Goal: Task Accomplishment & Management: Use online tool/utility

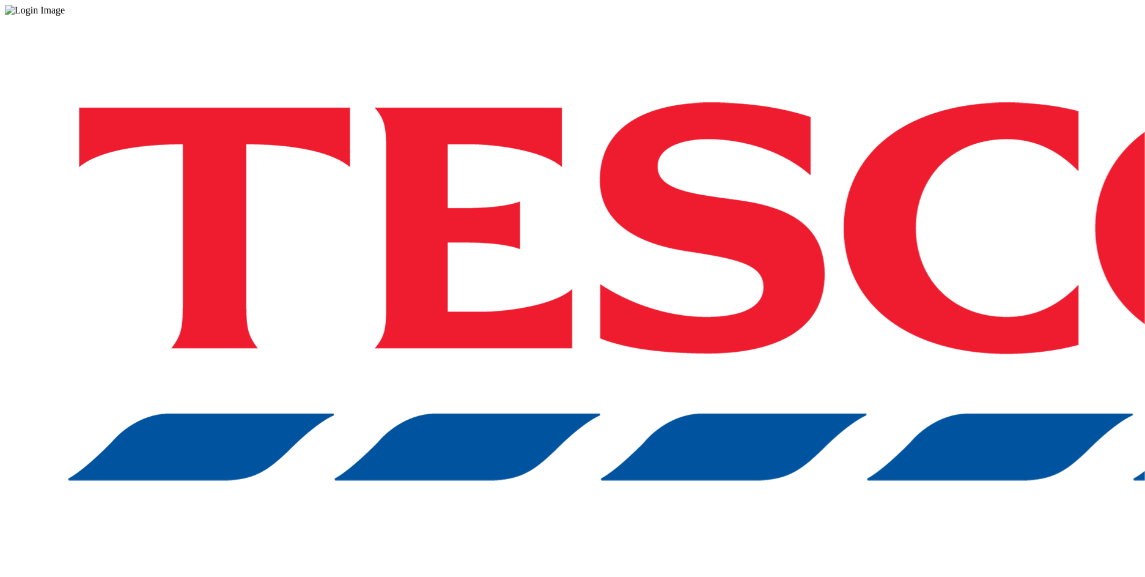
drag, startPoint x: 765, startPoint y: 328, endPoint x: 785, endPoint y: 219, distance: 110.6
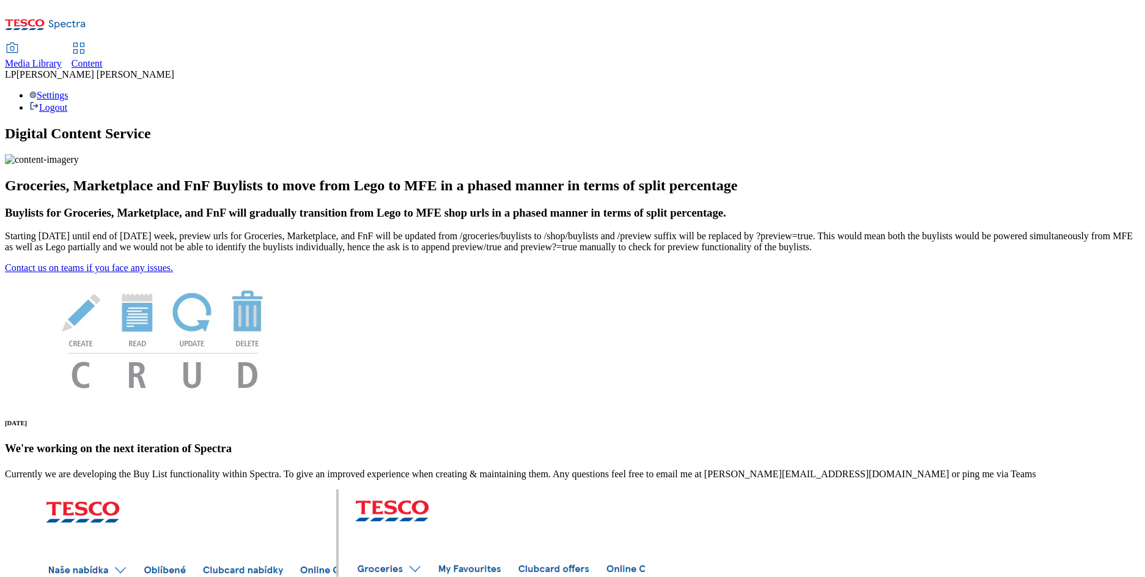
click at [62, 58] on span "Media Library" at bounding box center [33, 63] width 57 height 10
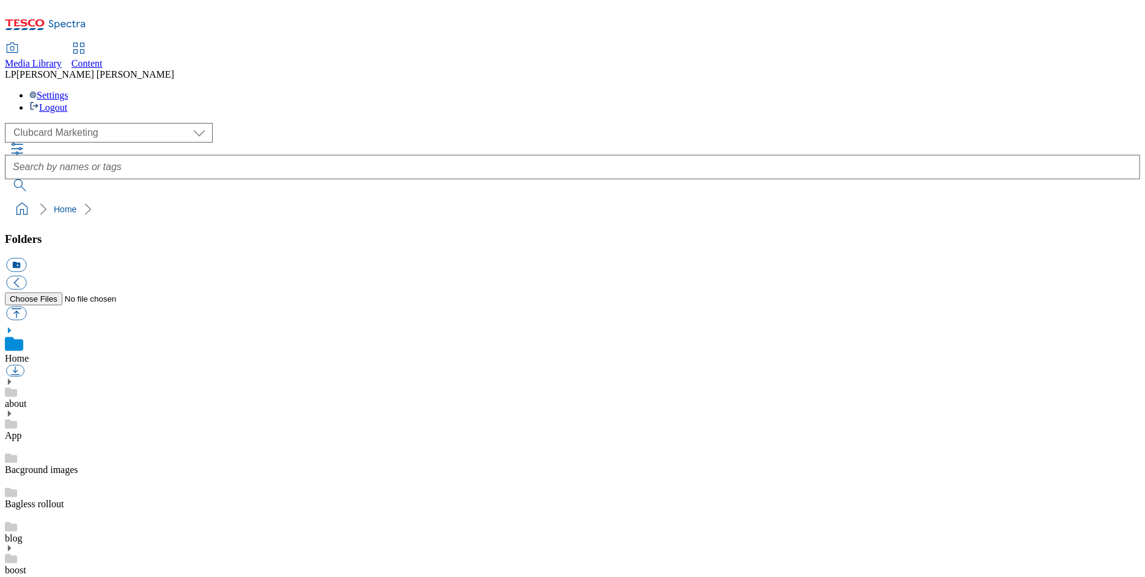
scroll to position [1, 0]
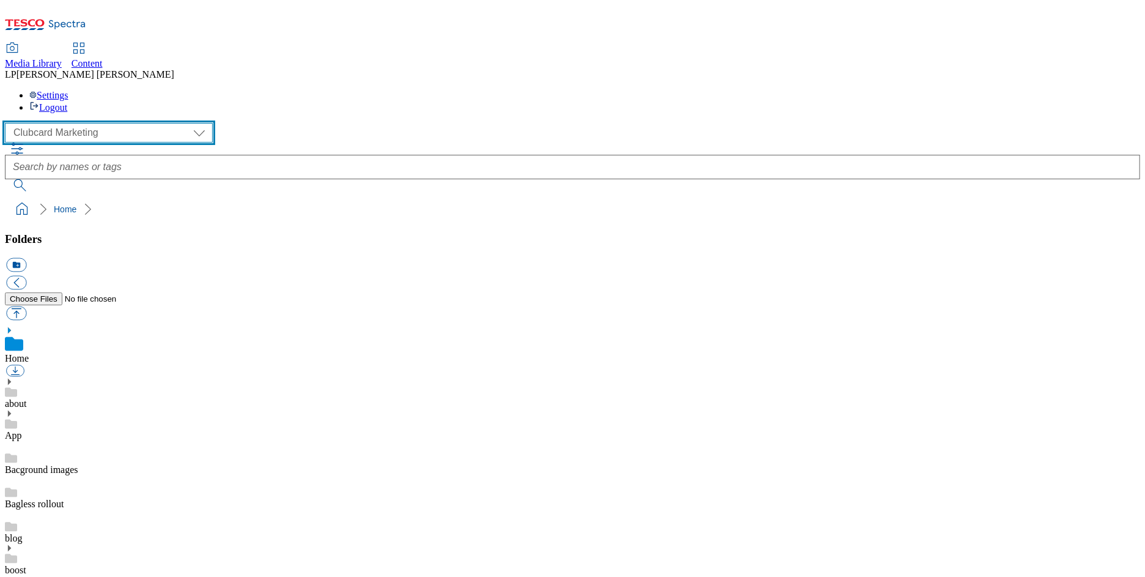
click at [80, 123] on select "Clubcard Marketing Demo Dotcom UK Emails GHS Marketing UK GHS Product UK GHS RO…" at bounding box center [109, 133] width 208 height 20
click at [109, 123] on select "Clubcard Marketing Demo Dotcom UK Emails GHS Marketing UK GHS Product UK GHS RO…" at bounding box center [109, 133] width 208 height 20
select select "flare-ghs-mktg"
click at [8, 123] on select "Clubcard Marketing Demo Dotcom UK Emails GHS Marketing UK GHS Product UK GHS RO…" at bounding box center [109, 133] width 208 height 20
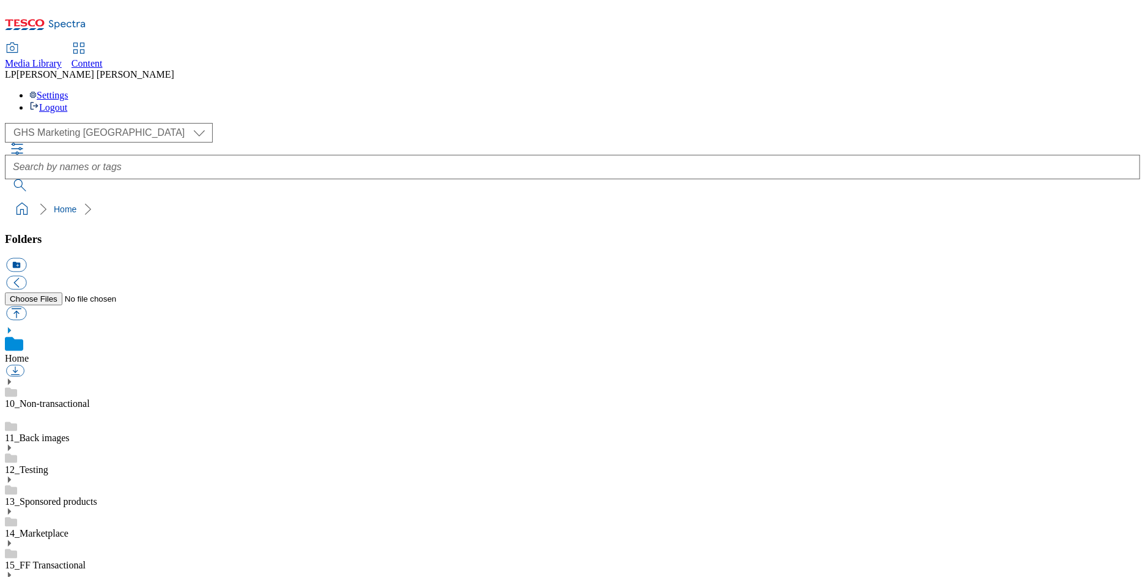
click at [11, 379] on use at bounding box center [9, 382] width 3 height 6
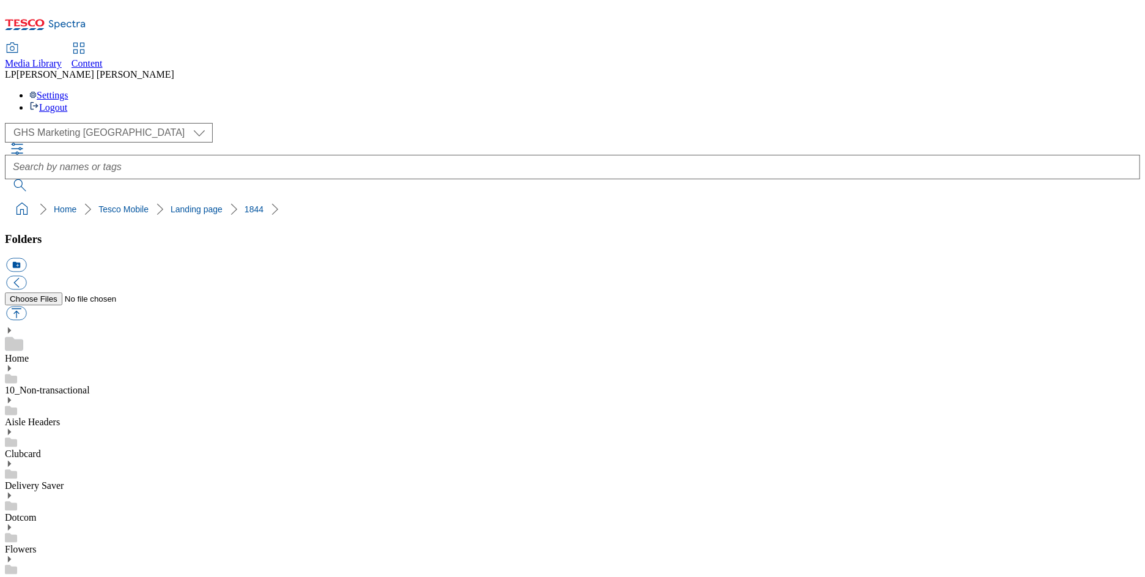
scroll to position [774, 0]
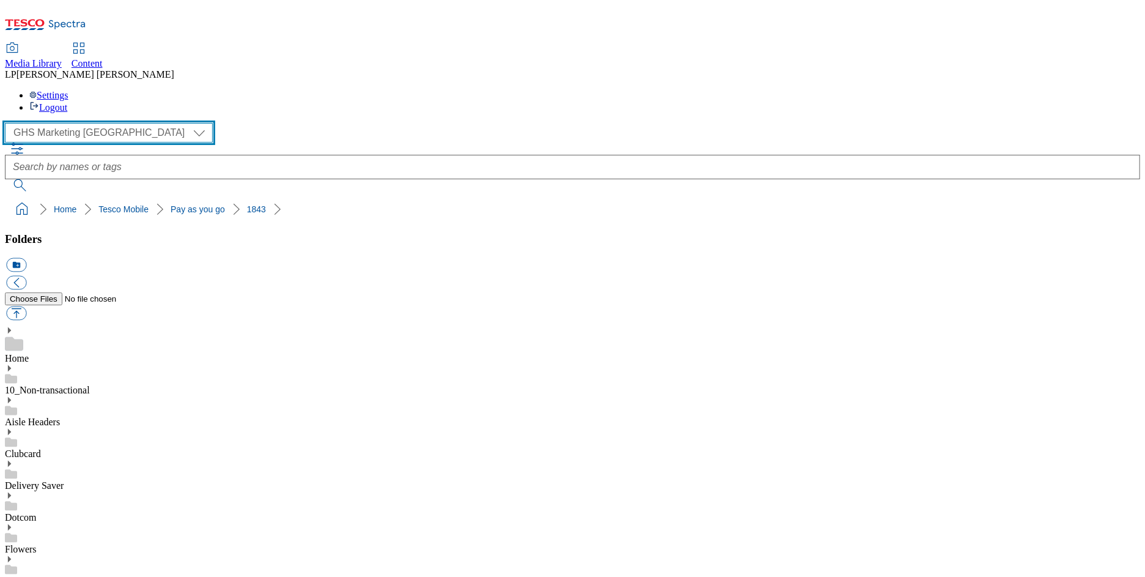
click at [95, 123] on select "Clubcard Marketing Demo Dotcom UK Emails GHS Marketing UK GHS Product UK GHS RO…" at bounding box center [109, 133] width 208 height 20
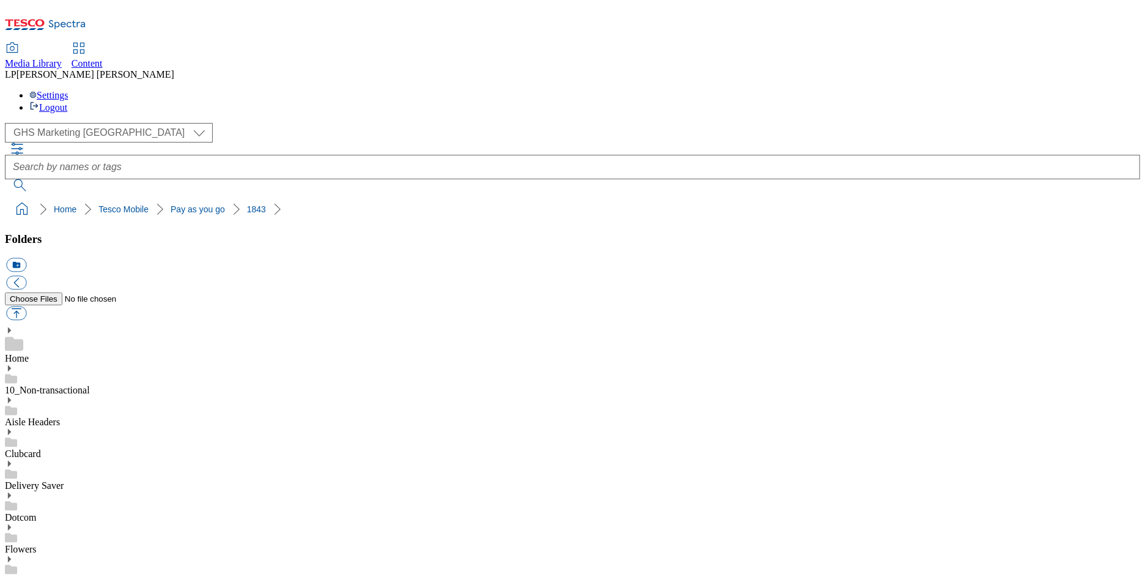
click at [103, 58] on span "Content" at bounding box center [87, 63] width 31 height 10
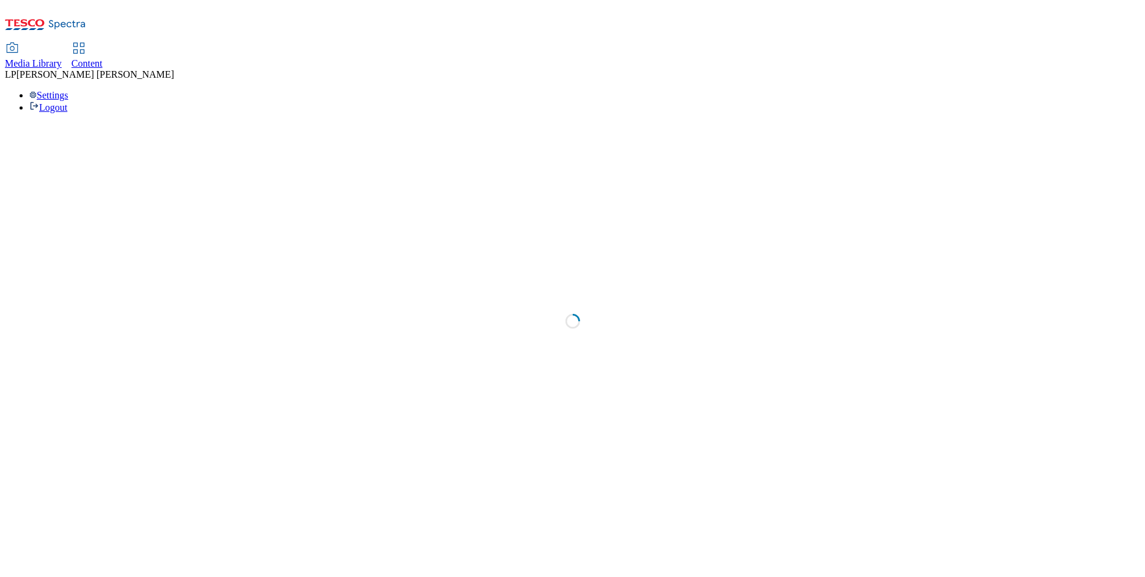
select select "phones-uk"
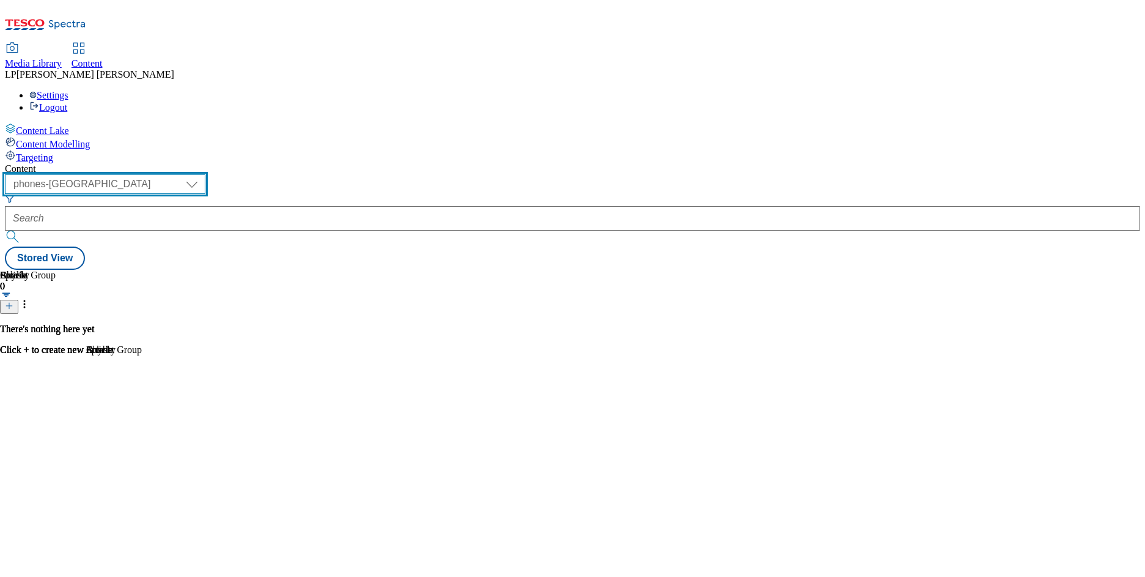
click at [205, 174] on select "dotcom-cz dotcom-hu dotcom-sk fnf-uk ghs-roi ghs-uk group-comms ighs-cz ighs-hu…" at bounding box center [105, 184] width 201 height 20
click at [159, 174] on select "dotcom-cz dotcom-hu dotcom-sk fnf-uk ghs-roi ghs-uk group-comms ighs-cz ighs-hu…" at bounding box center [105, 184] width 201 height 20
click at [449, 174] on div "( optional ) dotcom-cz dotcom-hu dotcom-sk fnf-uk ghs-roi ghs-uk group-comms ig…" at bounding box center [573, 221] width 1136 height 95
click at [454, 163] on div "Content ( optional ) dotcom-cz dotcom-hu dotcom-sk fnf-uk ghs-roi ghs-uk group-…" at bounding box center [573, 216] width 1136 height 106
click at [205, 174] on select "dotcom-cz dotcom-hu dotcom-sk fnf-uk ghs-roi ghs-uk group-comms ighs-cz ighs-hu…" at bounding box center [105, 184] width 201 height 20
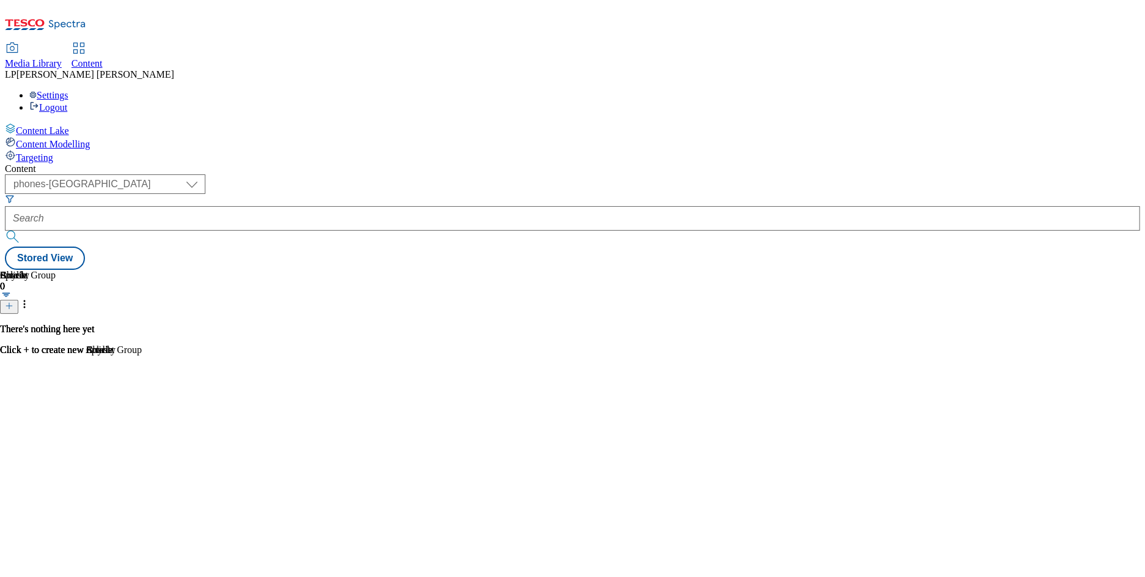
click at [103, 58] on span "Content" at bounding box center [87, 63] width 31 height 10
select select "phones-uk"
click at [205, 174] on select "dotcom-cz dotcom-hu dotcom-sk fnf-uk ghs-roi ghs-uk group-comms ighs-cz ighs-hu…" at bounding box center [105, 184] width 201 height 20
click at [159, 174] on select "dotcom-cz dotcom-hu dotcom-sk fnf-uk ghs-roi ghs-uk group-comms ighs-cz ighs-hu…" at bounding box center [105, 184] width 201 height 20
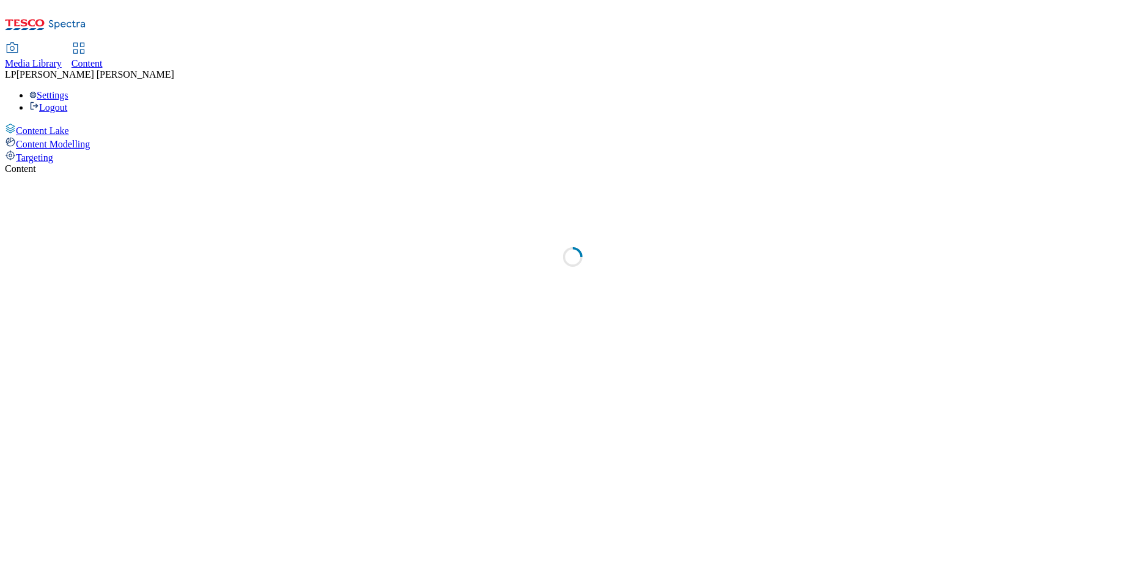
select select "phones-uk"
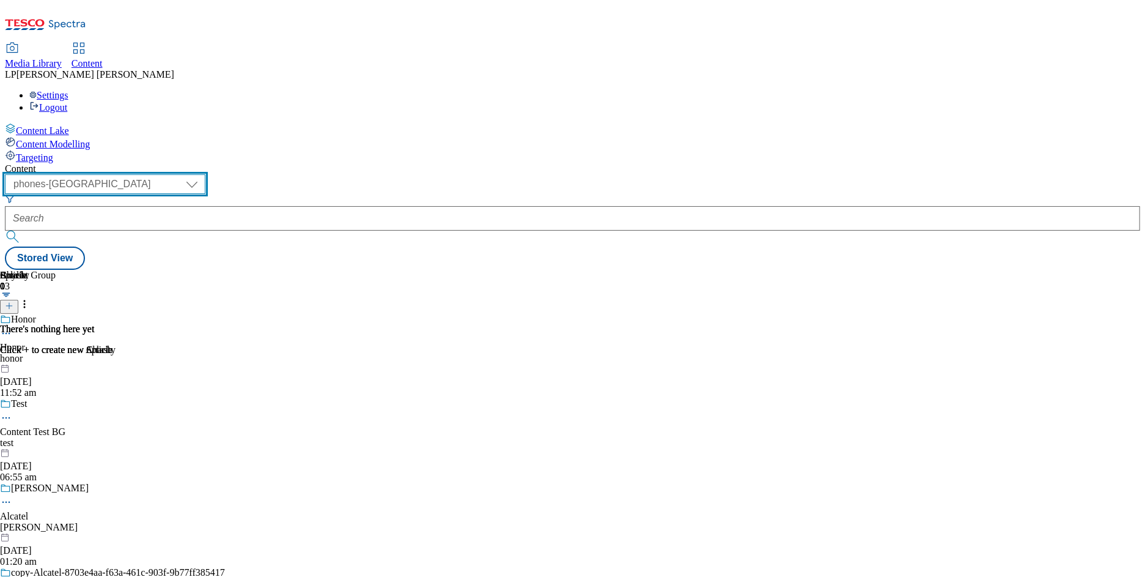
click at [205, 174] on select "dotcom-cz dotcom-hu dotcom-sk fnf-uk ghs-roi ghs-uk group-comms ighs-cz ighs-hu…" at bounding box center [105, 184] width 201 height 20
click at [225, 353] on div "honor" at bounding box center [112, 358] width 225 height 11
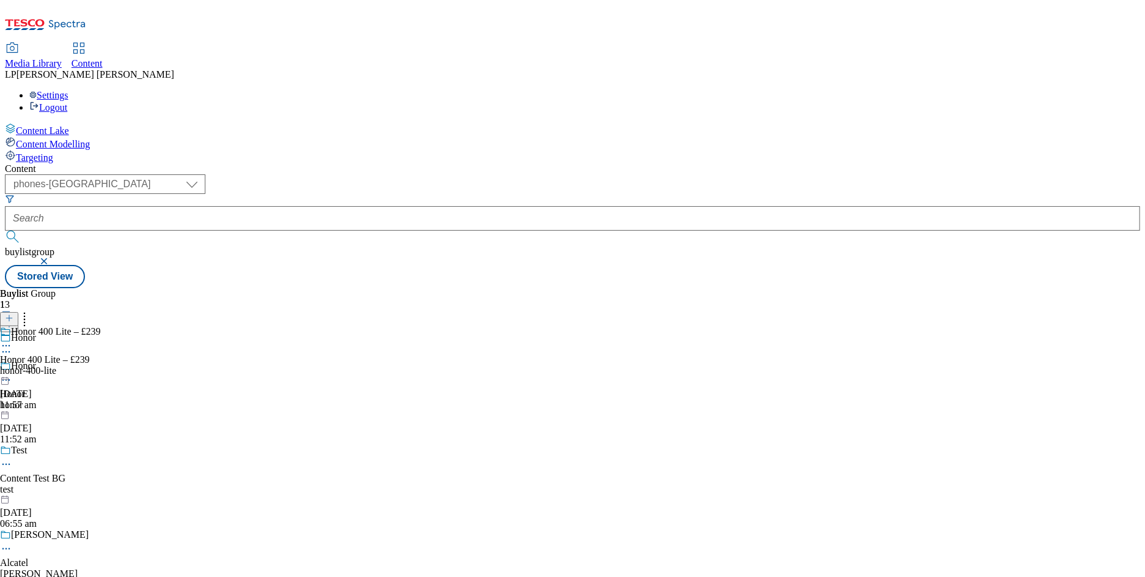
click at [225, 399] on div "honor" at bounding box center [112, 404] width 225 height 11
click at [101, 365] on div "honor-400-lite" at bounding box center [50, 370] width 101 height 11
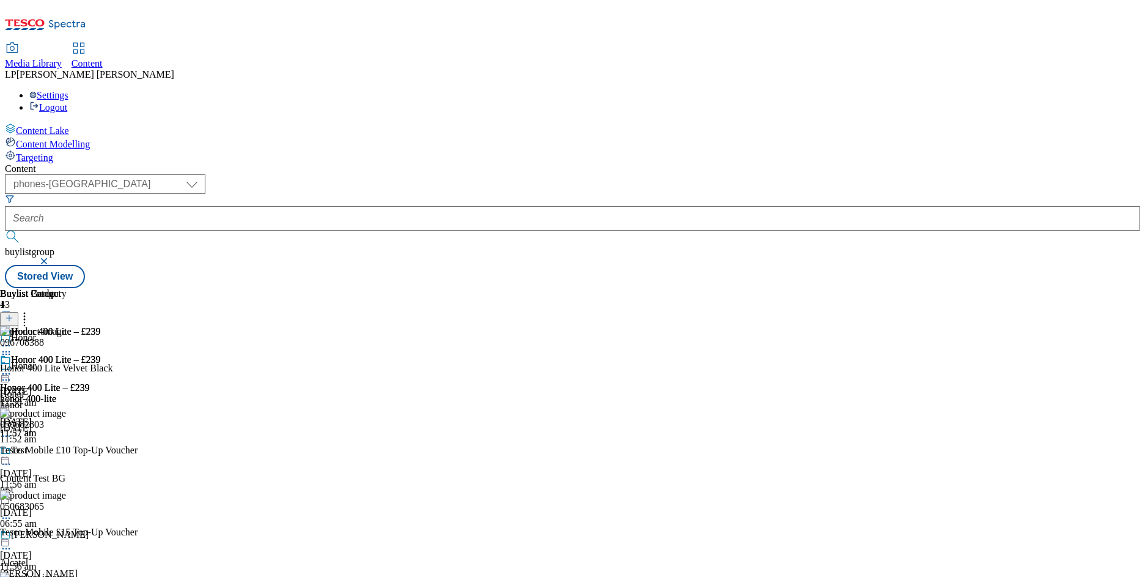
click at [225, 484] on div "test" at bounding box center [112, 489] width 225 height 11
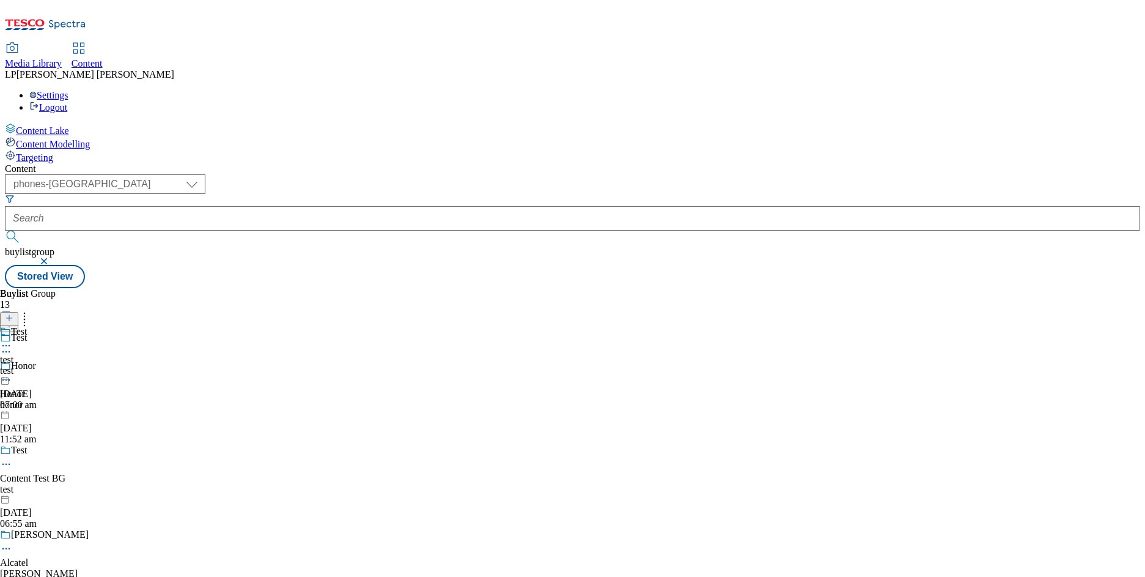
click at [225, 529] on div "Alcatel-EUN Alcatel alcatel-eun 9 Oct 2024 01:20 am" at bounding box center [112, 571] width 225 height 84
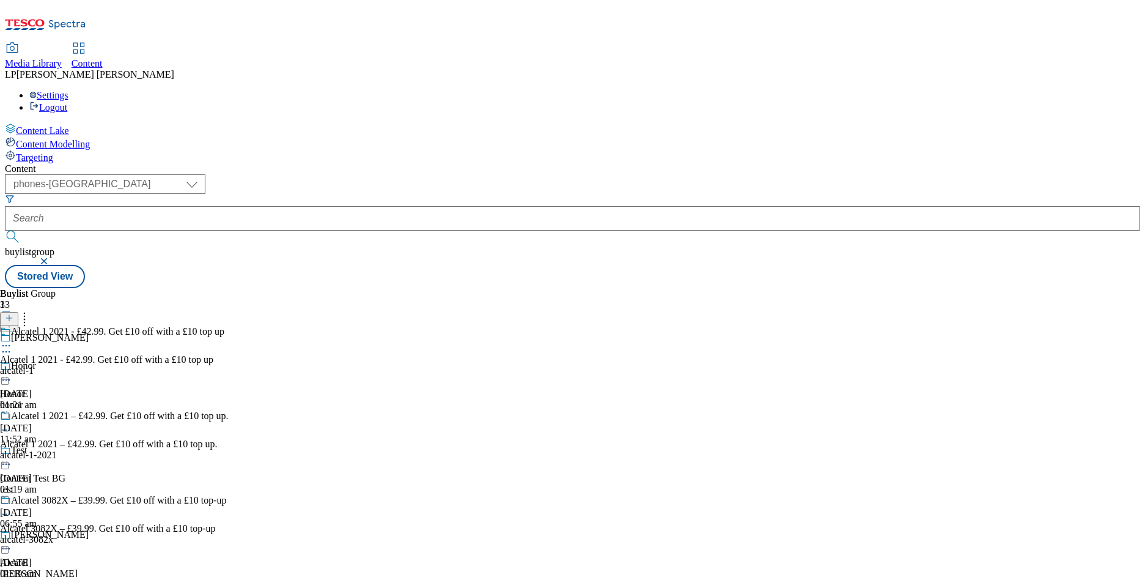
click at [225, 399] on div "honor" at bounding box center [112, 404] width 225 height 11
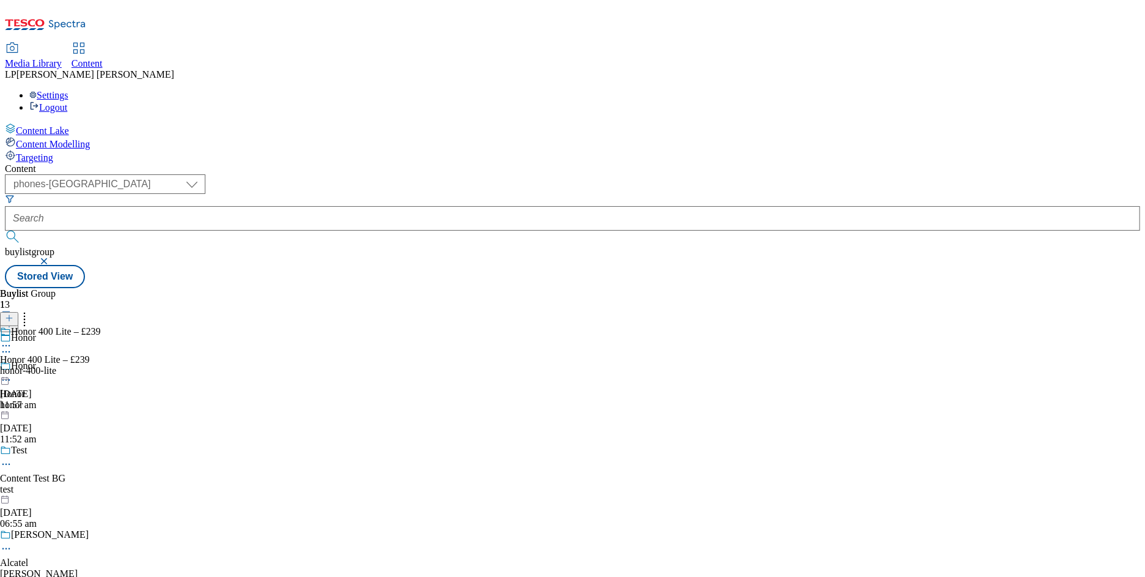
click at [225, 484] on div "test" at bounding box center [112, 489] width 225 height 11
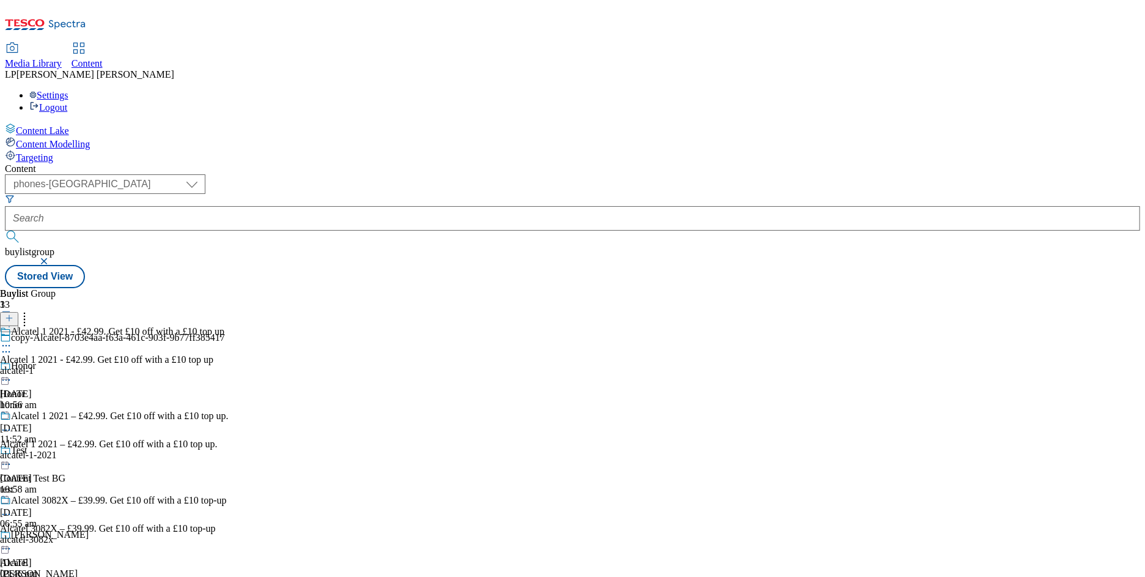
scroll to position [565, 0]
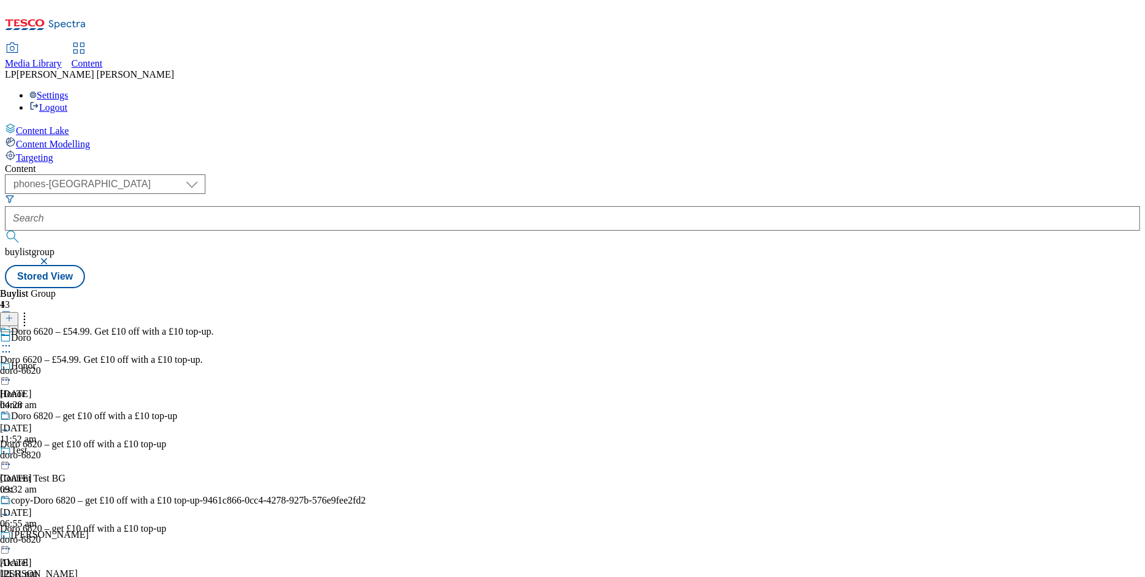
click at [465, 163] on div "Content" at bounding box center [573, 168] width 1136 height 11
click at [366, 484] on div "09:32 am" at bounding box center [183, 489] width 366 height 11
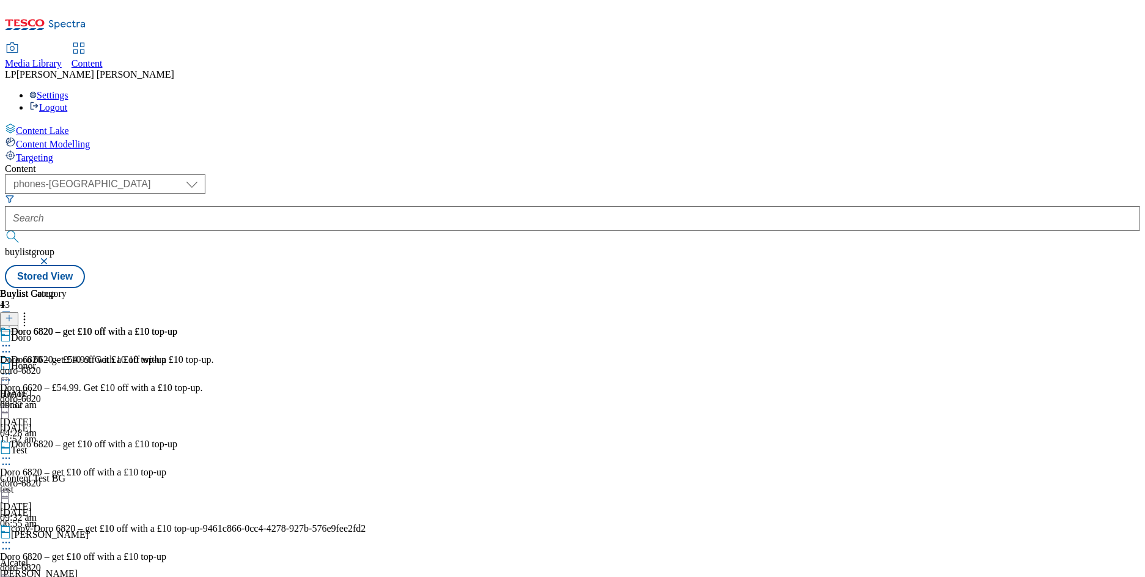
click at [366, 393] on div "doro-6620" at bounding box center [183, 398] width 366 height 11
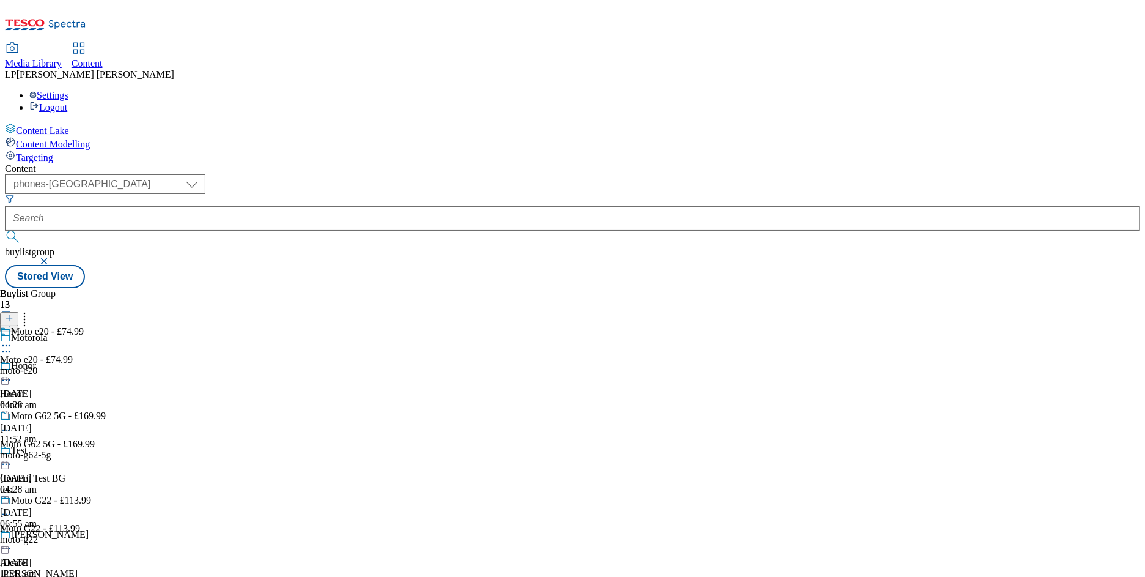
click at [205, 365] on div "moto-e20" at bounding box center [102, 370] width 205 height 11
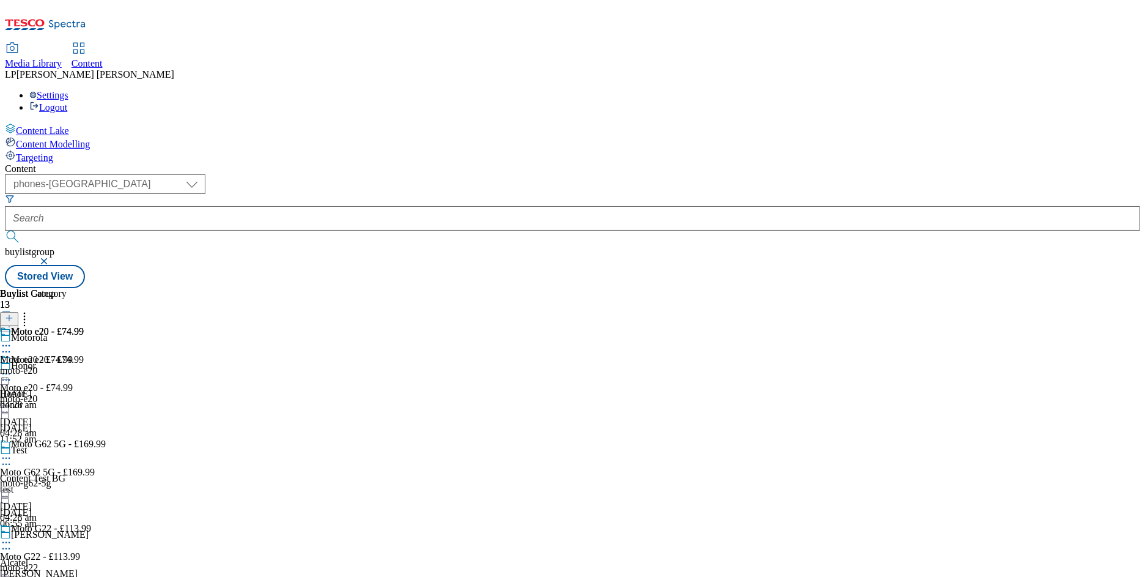
click at [84, 365] on div "moto-e20" at bounding box center [42, 370] width 84 height 11
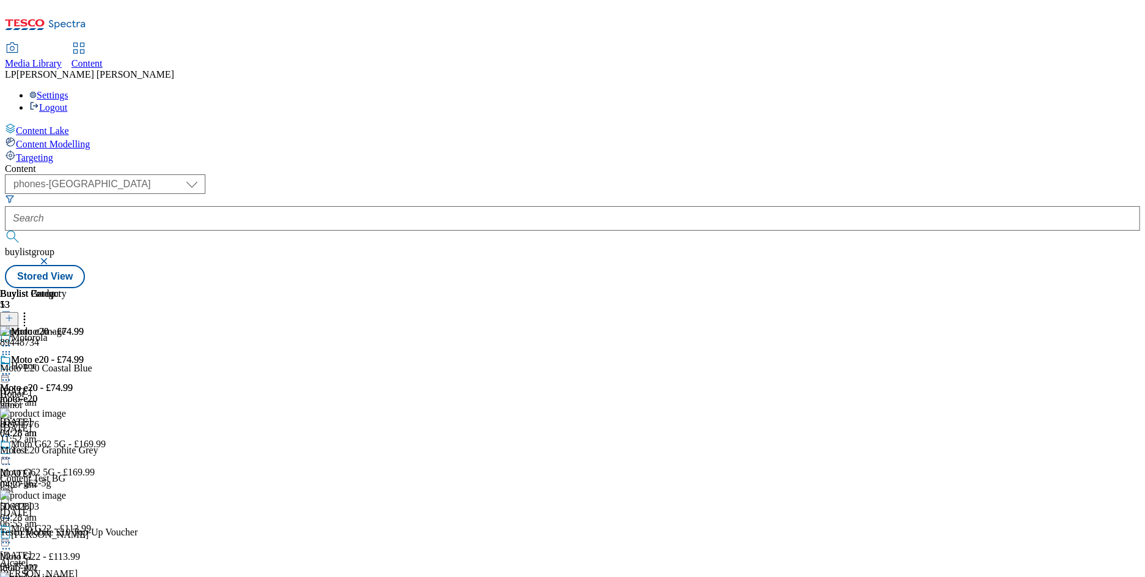
click at [205, 478] on div "moto-g62-5g" at bounding box center [102, 483] width 205 height 11
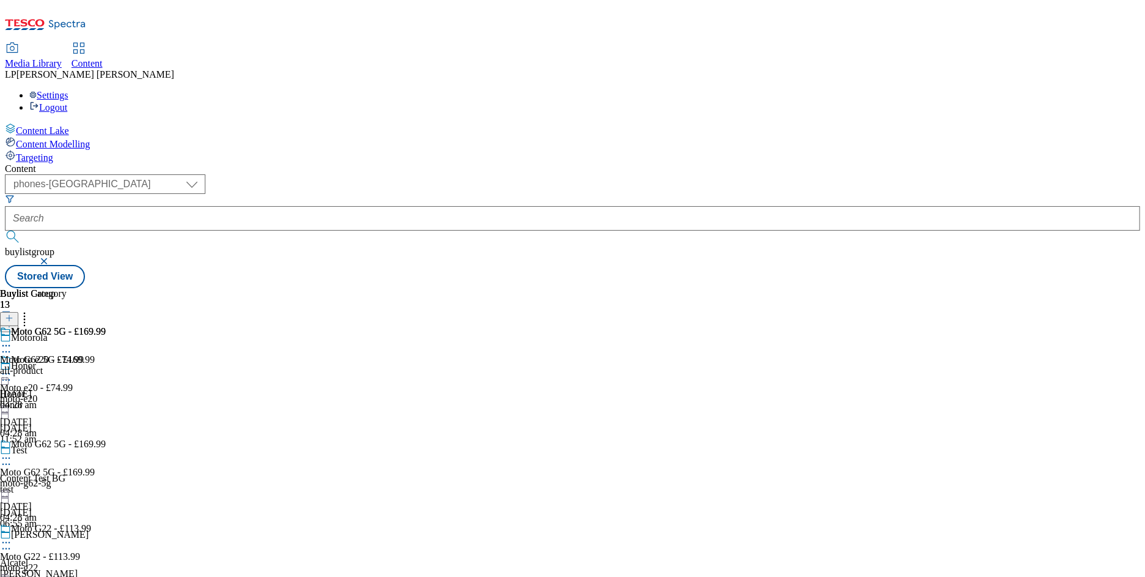
scroll to position [95, 0]
click at [205, 562] on div "moto-g22" at bounding box center [102, 567] width 205 height 11
click at [91, 365] on div "moto-g22" at bounding box center [45, 370] width 91 height 11
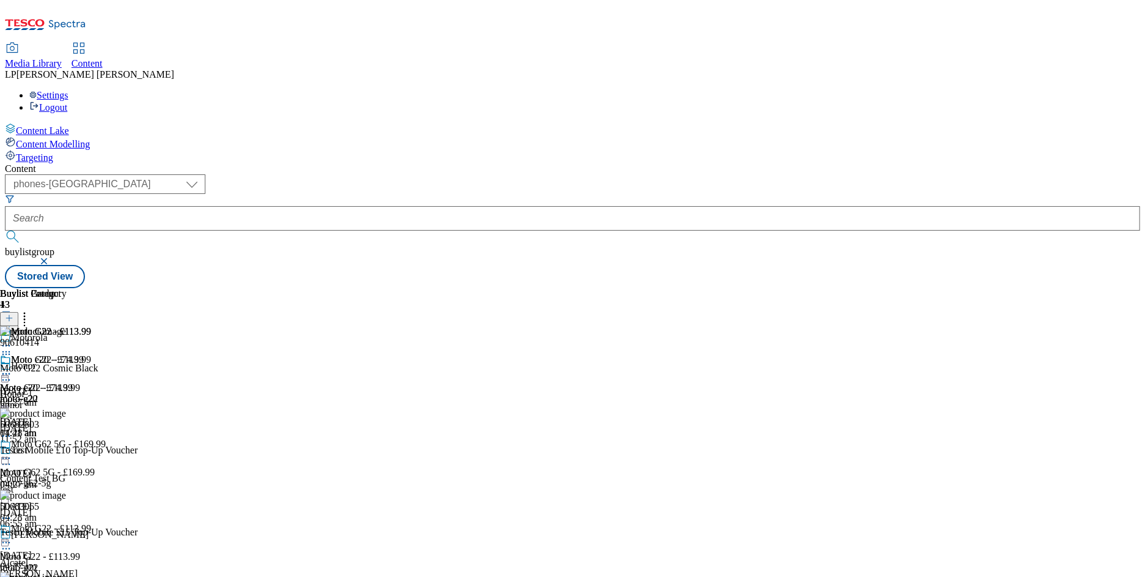
scroll to position [116, 0]
click at [138, 527] on div "Tesco Mobile £15 Top-Up Voucher" at bounding box center [69, 532] width 138 height 11
click at [138, 538] on div at bounding box center [69, 538] width 138 height 0
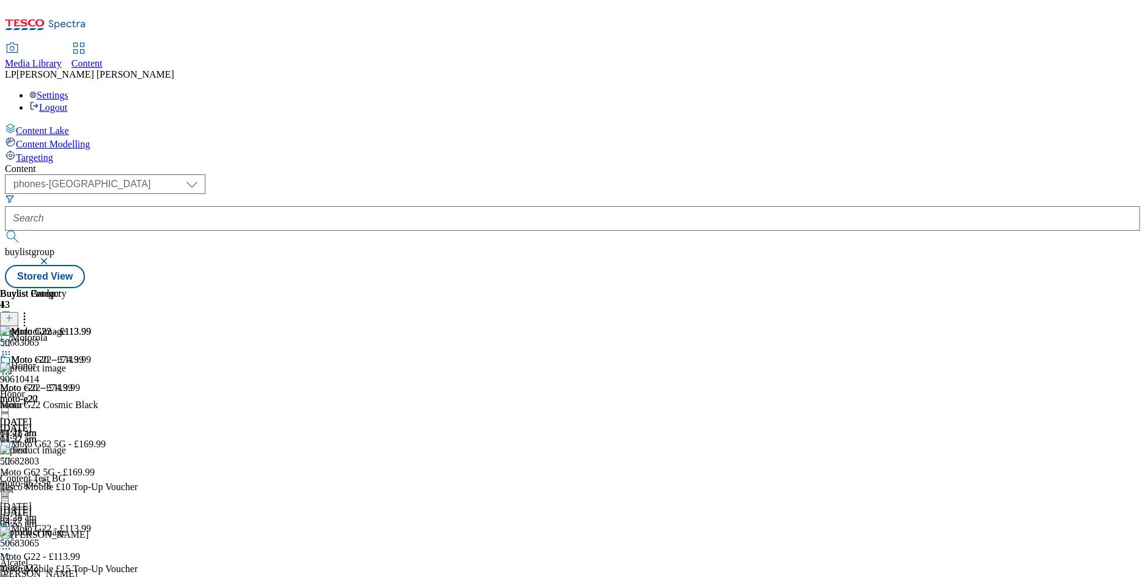
scroll to position [378, 0]
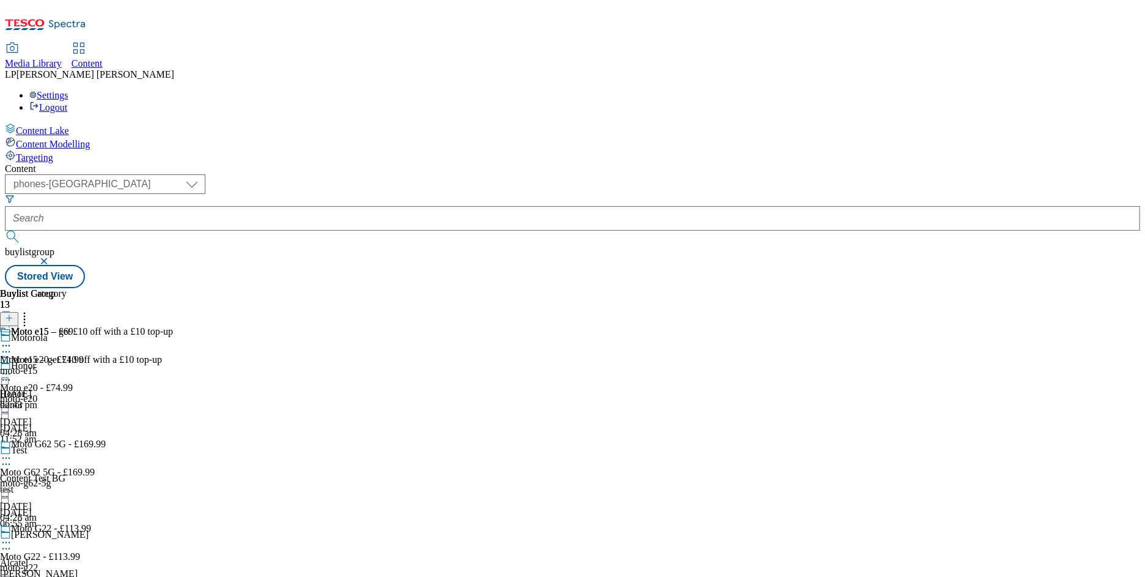
click at [173, 326] on div "Moto e15 – get £10 off with a £10 top-up" at bounding box center [86, 340] width 173 height 28
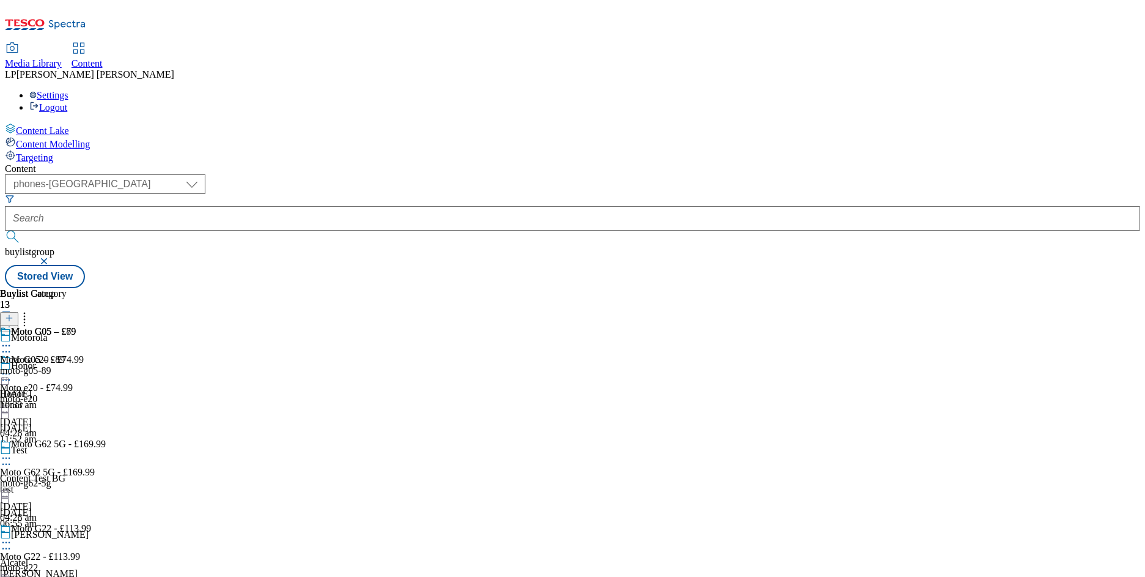
click at [173, 365] on div "moto-e15" at bounding box center [86, 370] width 173 height 11
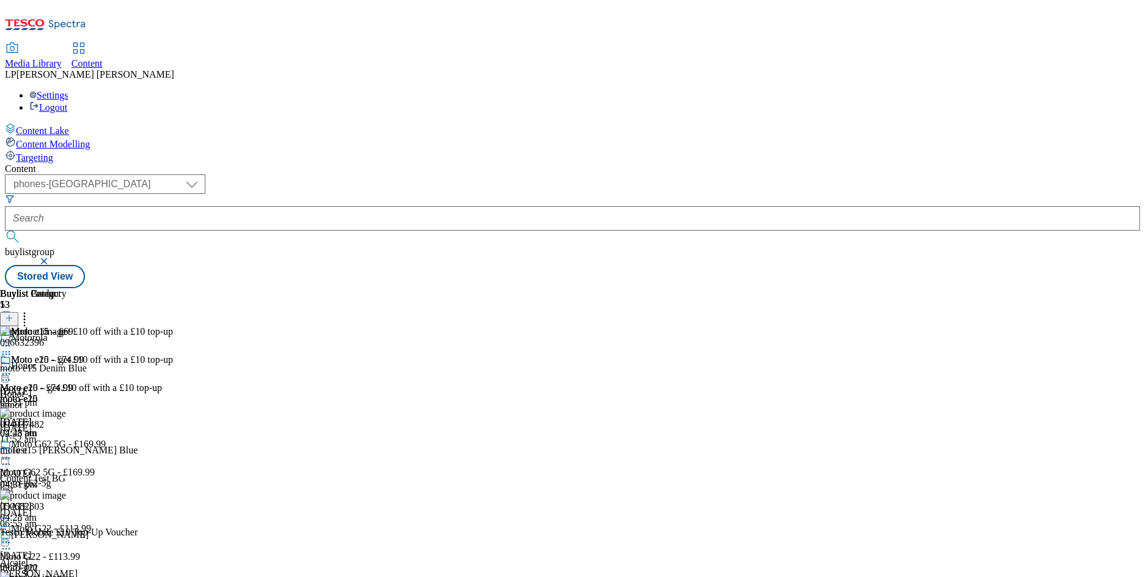
click at [138, 326] on div "096632396 moto e15 Denim Blue 21 Mar 2025 04:31 pm" at bounding box center [69, 367] width 138 height 82
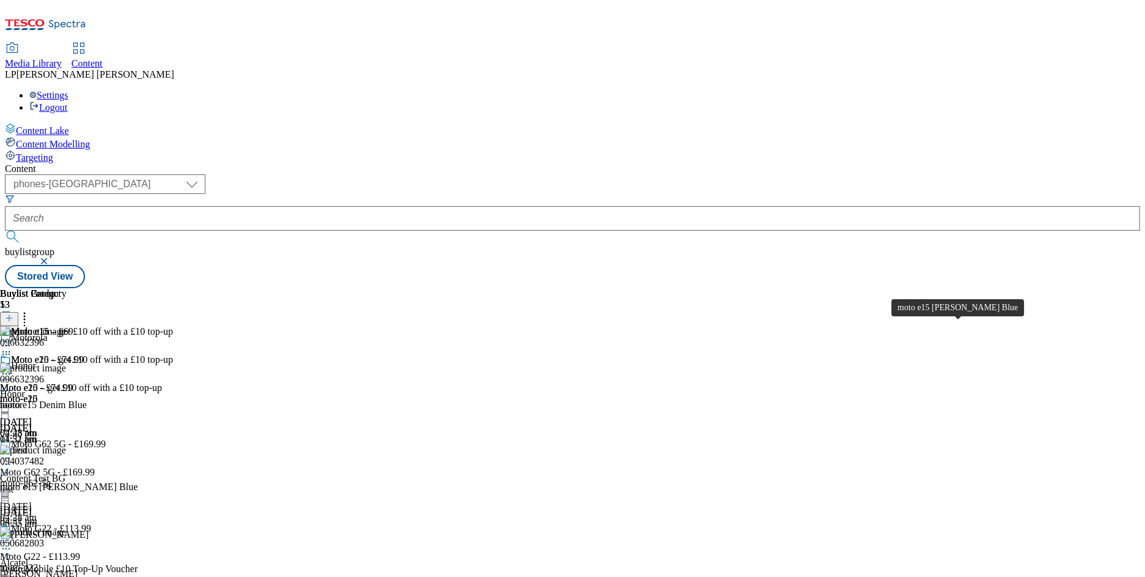
click at [138, 481] on div "moto e15 Misty Blue" at bounding box center [69, 486] width 138 height 11
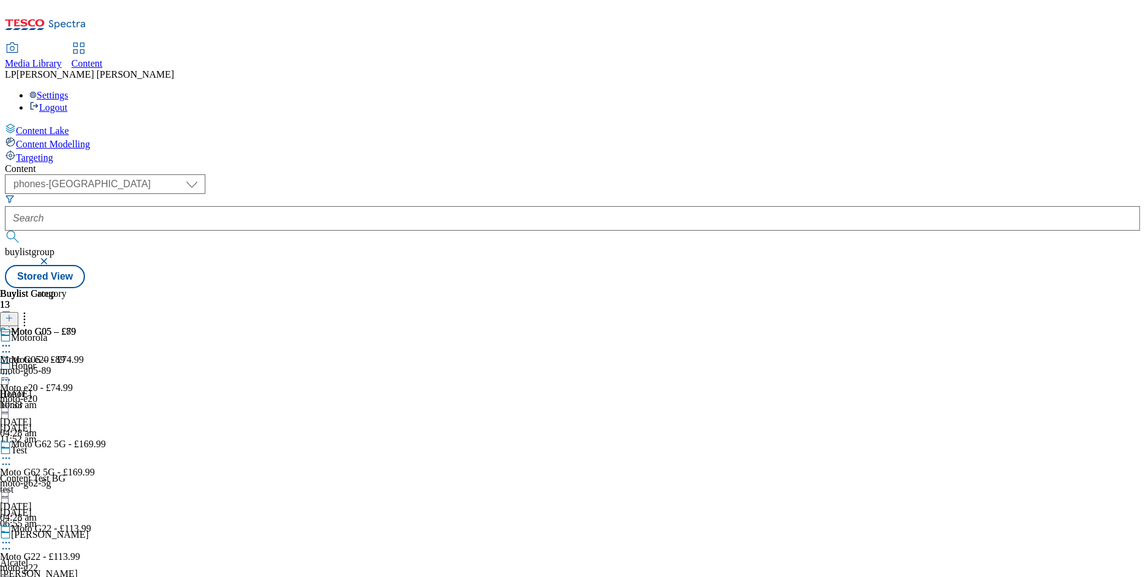
scroll to position [1273, 0]
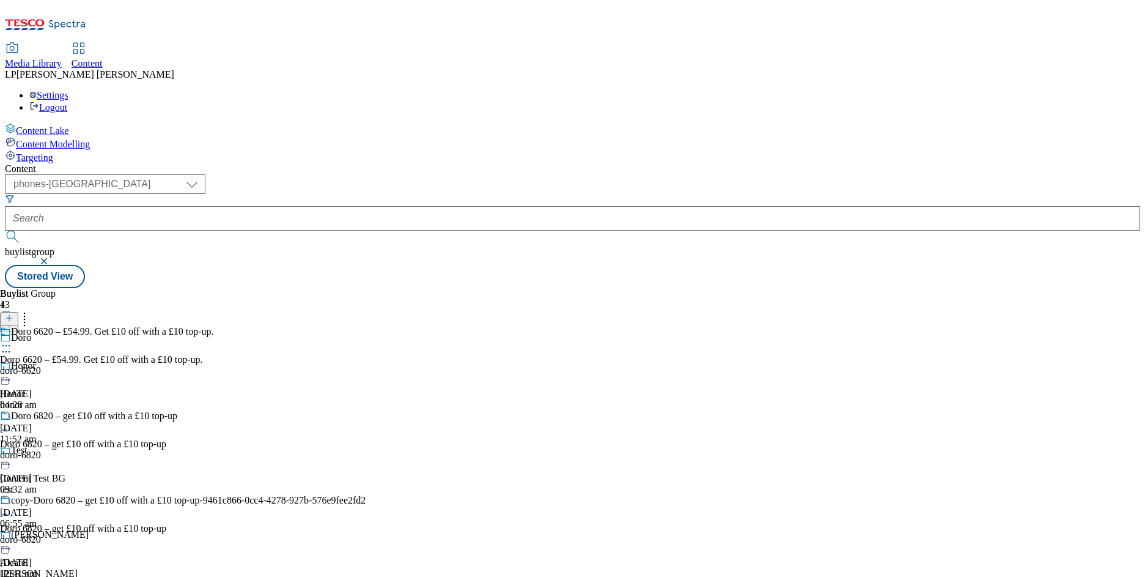
scroll to position [1022, 0]
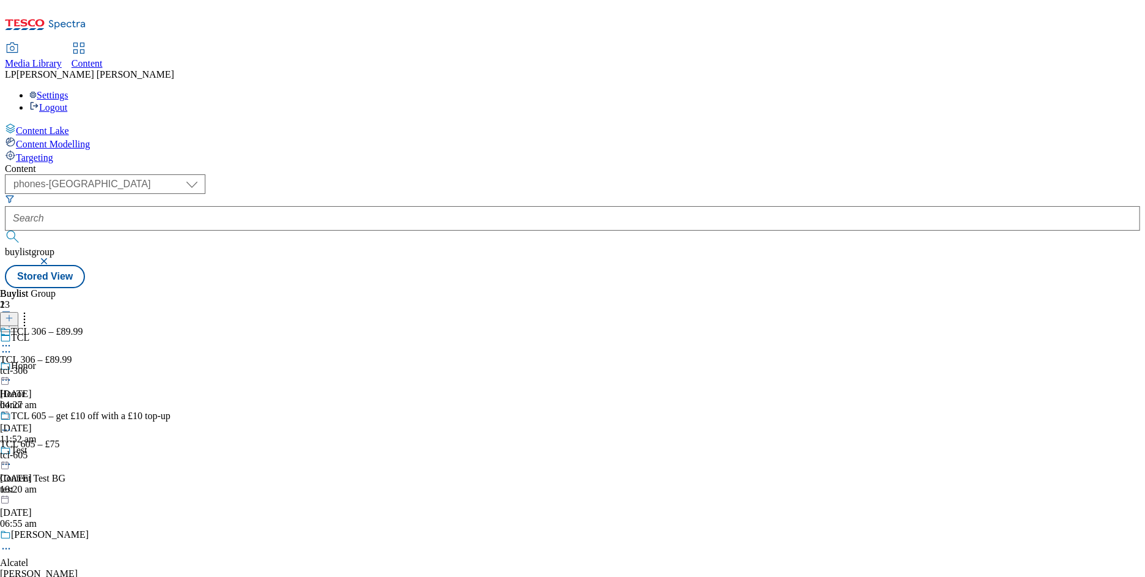
click at [171, 449] on div "tcl-605" at bounding box center [85, 454] width 171 height 11
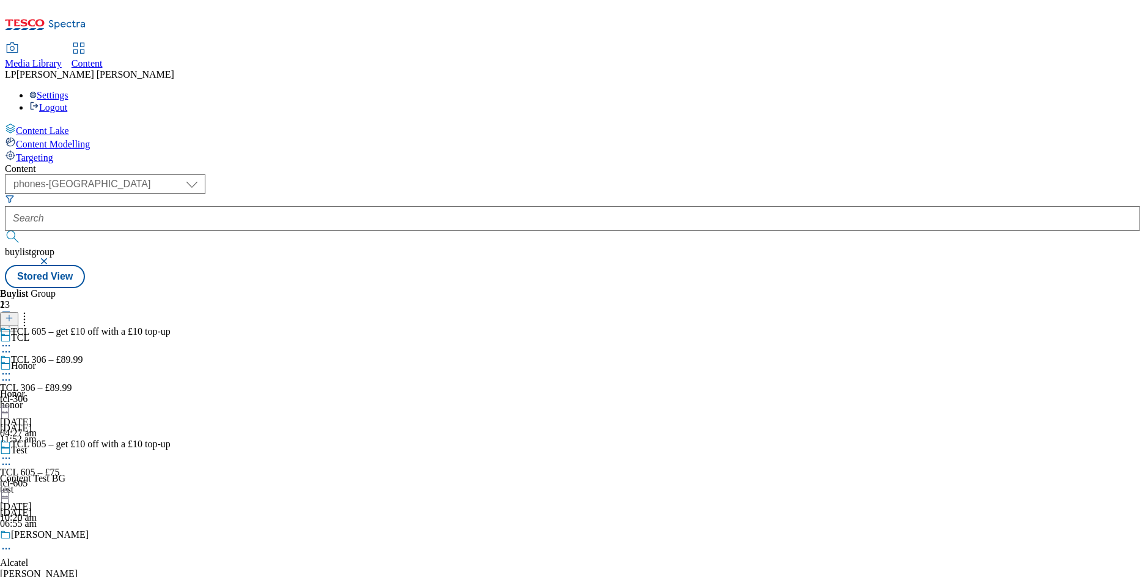
click at [171, 393] on div "tcl-306" at bounding box center [85, 398] width 171 height 11
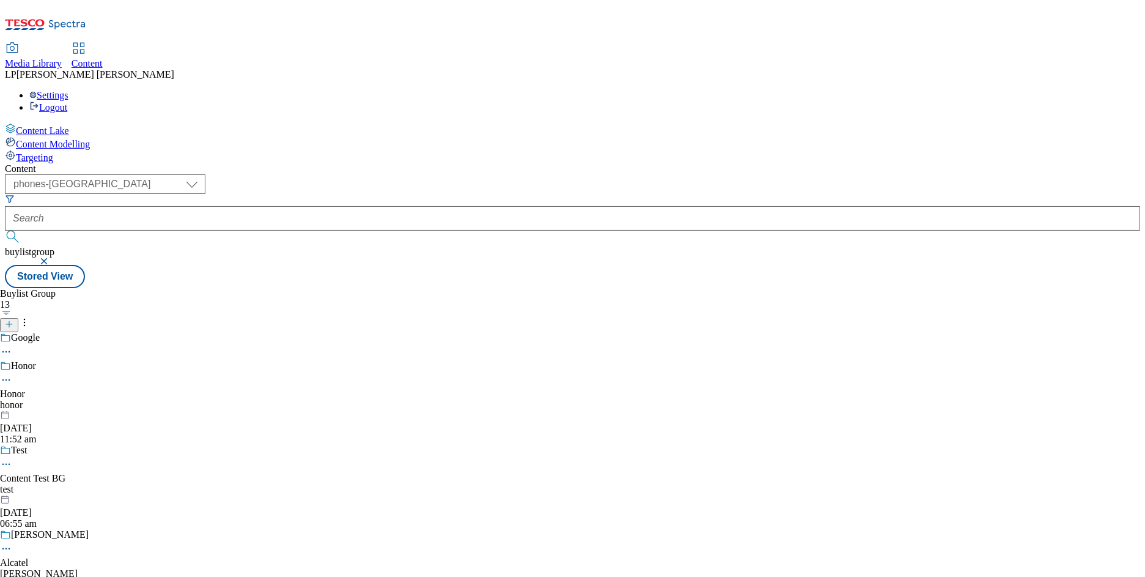
click at [225, 360] on div "Honor Honor honor 14 Jul 2025 11:52 am" at bounding box center [112, 402] width 225 height 84
click at [225, 484] on div "test" at bounding box center [112, 489] width 225 height 11
click at [37, 365] on div "test" at bounding box center [18, 370] width 37 height 11
click at [28, 557] on div "Alcatel" at bounding box center [14, 562] width 28 height 11
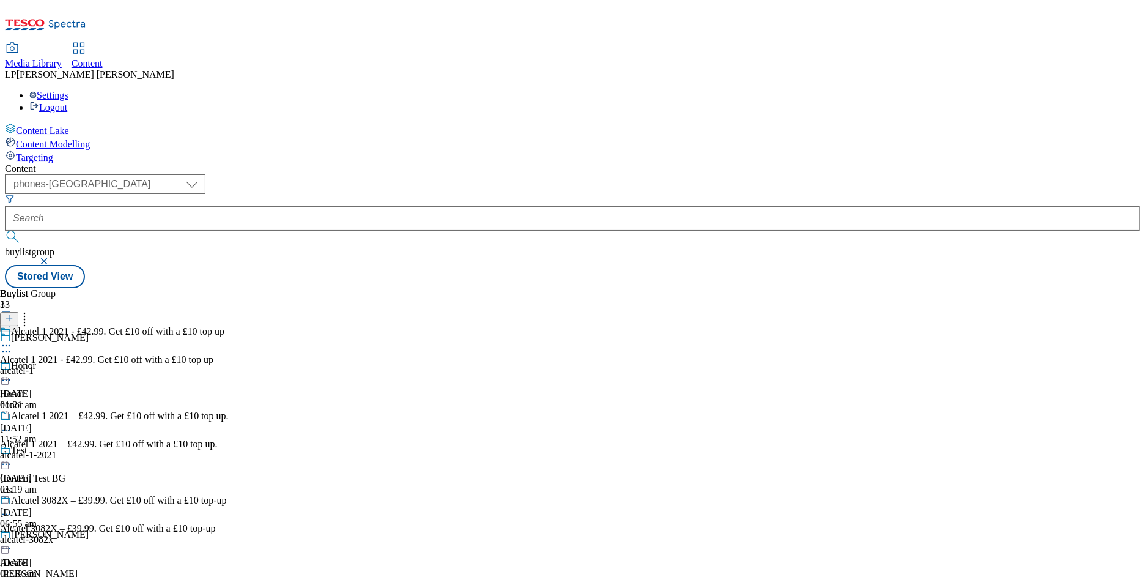
scroll to position [259, 0]
click at [229, 326] on div "Alcatel 1 2021 - £42.99. Get £10 off with a £10 top up Alcatel 1 2021 - £42.99.…" at bounding box center [114, 368] width 229 height 84
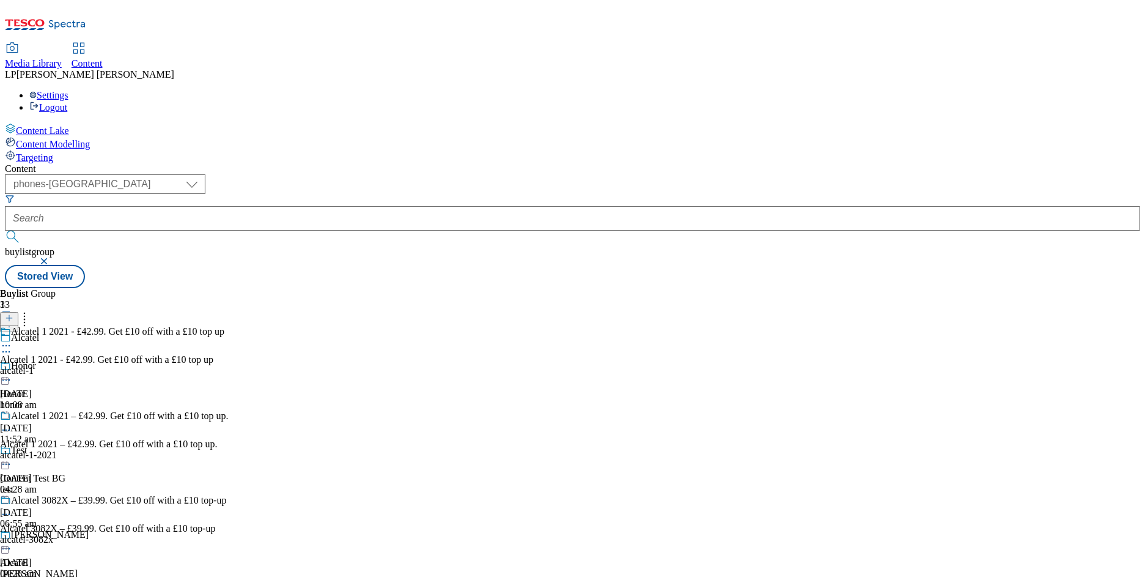
scroll to position [607, 0]
click at [213, 365] on div "imo-q5" at bounding box center [106, 370] width 213 height 11
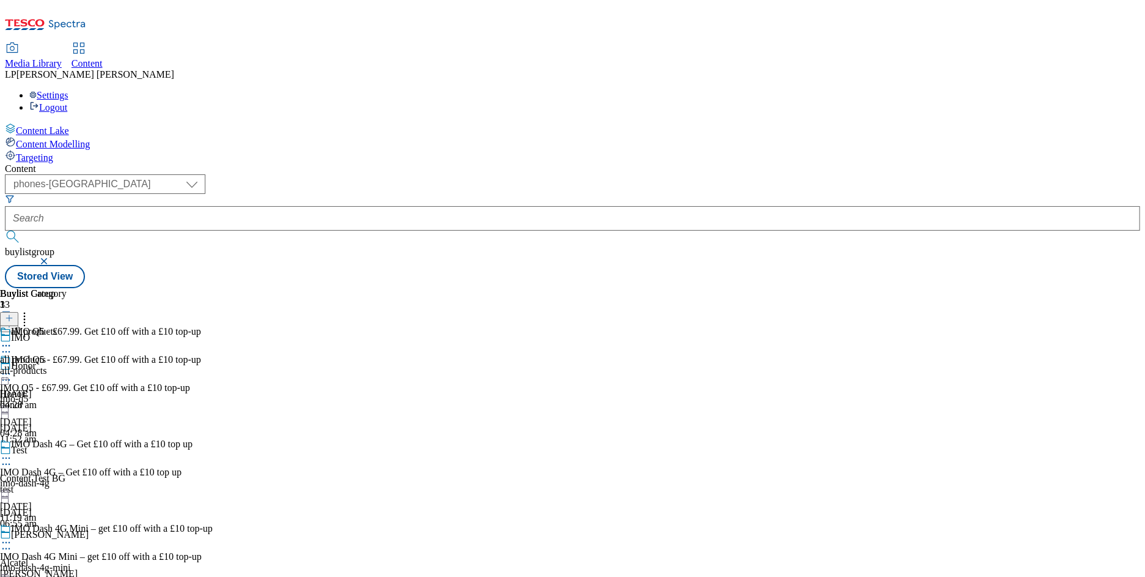
click at [67, 365] on div "all-products" at bounding box center [33, 370] width 67 height 11
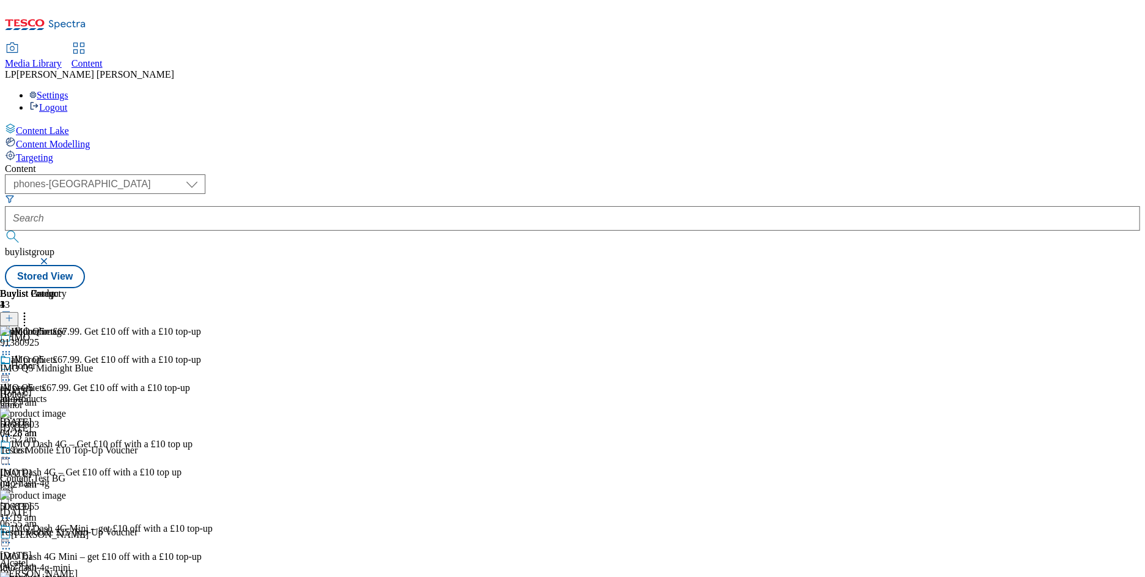
click at [138, 374] on div at bounding box center [69, 374] width 138 height 0
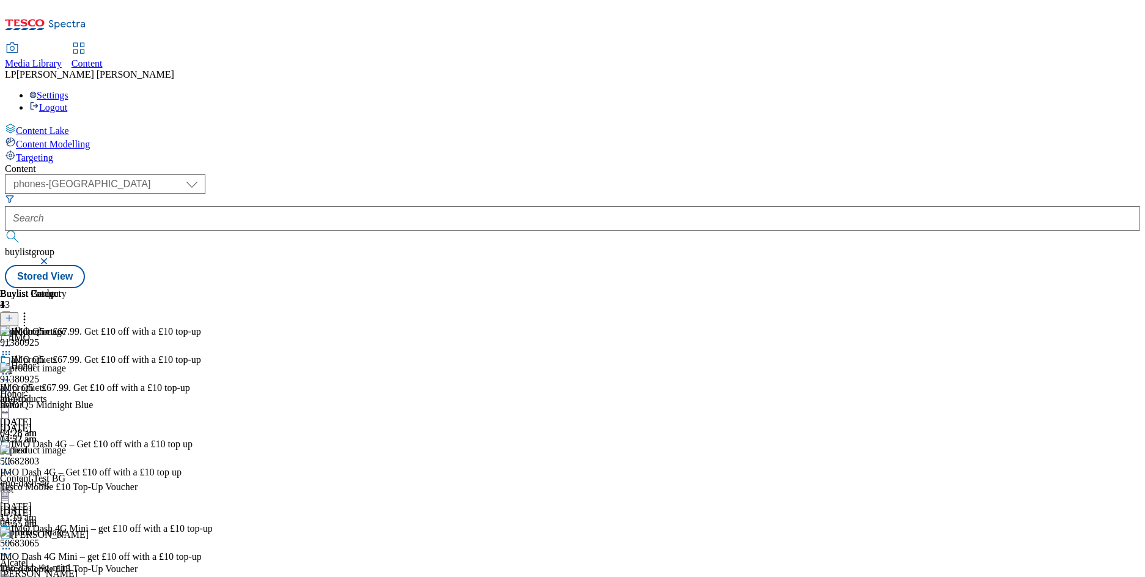
click at [138, 445] on div "50682803 Tesco Mobile £10 Top-Up Voucher 3 Jun 2024 04:27 am" at bounding box center [69, 486] width 138 height 82
click at [138, 527] on div "50683065 Tesco Mobile £15 Top-Up Voucher 3 Jun 2024 04:27 am" at bounding box center [69, 568] width 138 height 82
click at [67, 354] on div "all products all products all-products 3 Jun 2024 04:28 am" at bounding box center [33, 396] width 67 height 84
click at [213, 393] on div "imo-q5" at bounding box center [106, 398] width 213 height 11
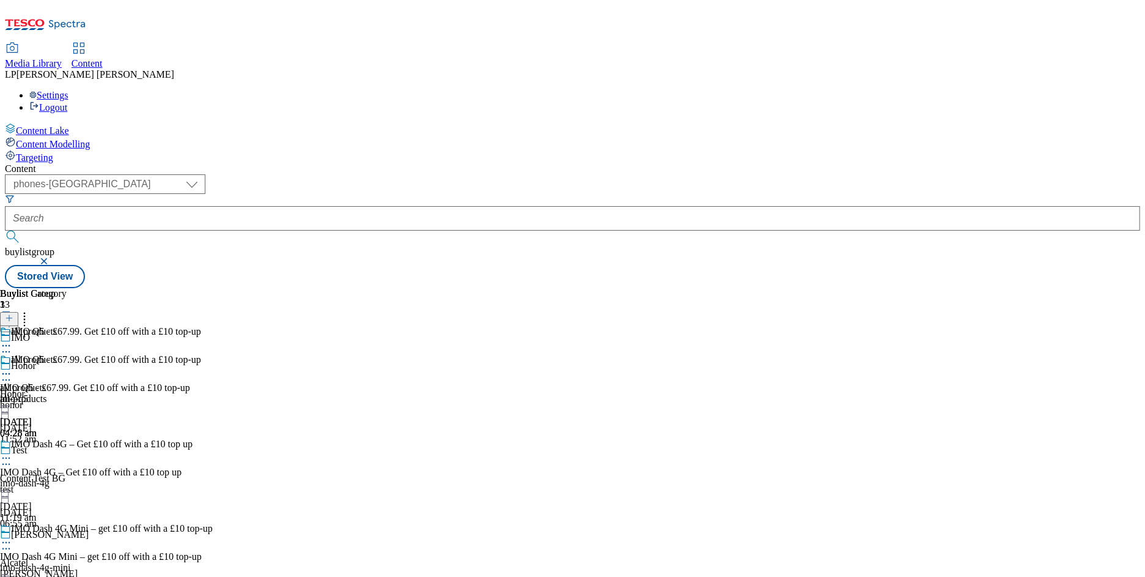
click at [12, 368] on icon at bounding box center [6, 374] width 12 height 12
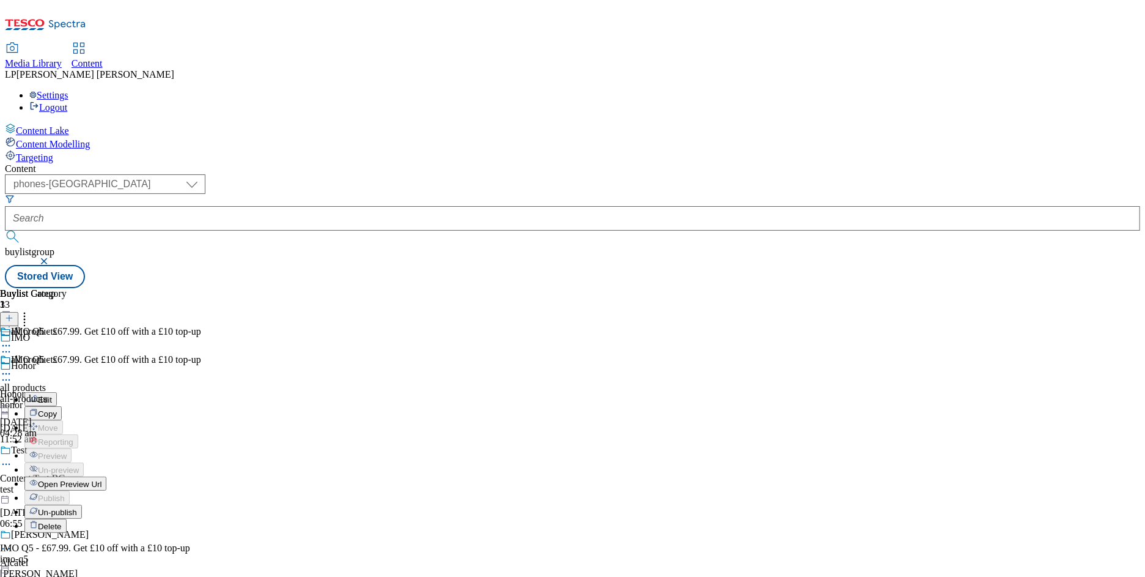
click at [102, 479] on span "Open Preview Url" at bounding box center [70, 483] width 64 height 9
